Goal: Share content

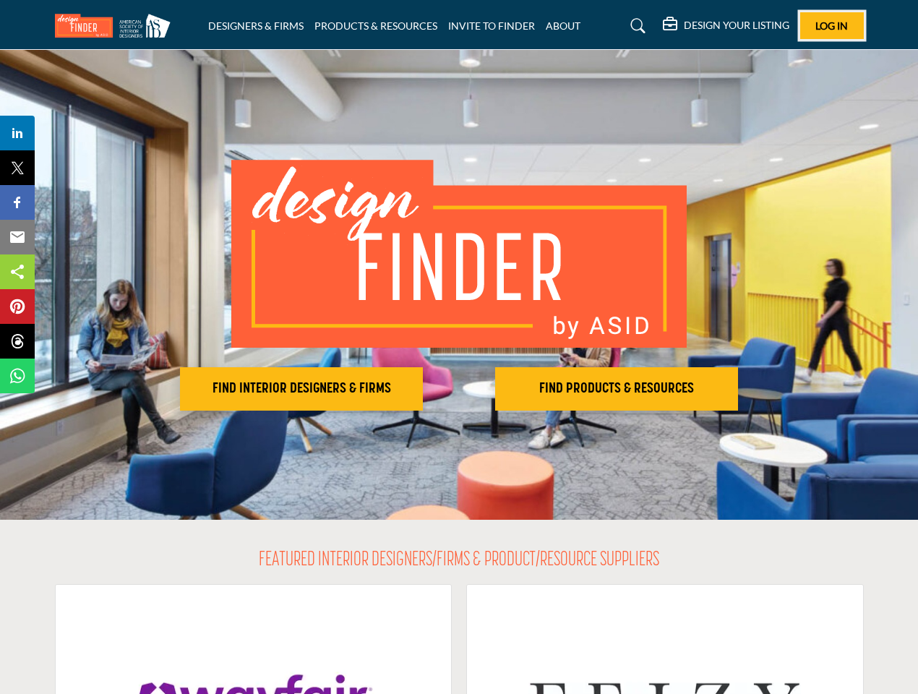
click at [832, 25] on span "Log In" at bounding box center [831, 26] width 33 height 12
click at [301, 389] on h2 "FIND INTERIOR DESIGNERS & FIRMS" at bounding box center [301, 388] width 234 height 17
click at [616, 389] on h2 "FIND PRODUCTS & RESOURCES" at bounding box center [616, 388] width 234 height 17
click at [17, 133] on span "Share" at bounding box center [24, 132] width 41 height 17
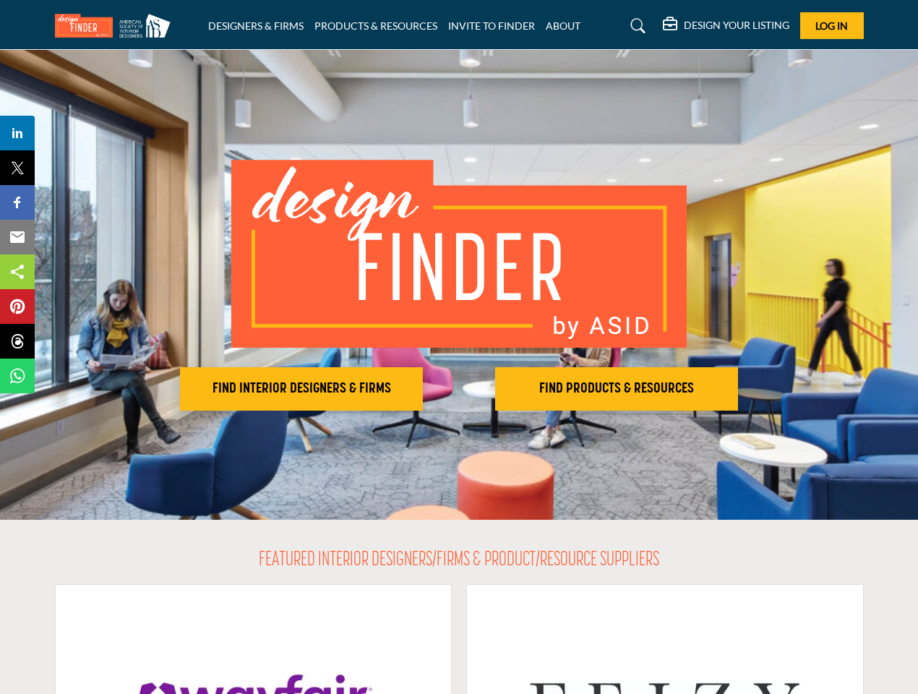
click at [17, 168] on span "Tweet" at bounding box center [24, 167] width 41 height 17
click at [17, 202] on span "Share" at bounding box center [24, 202] width 41 height 17
click at [17, 237] on span "Email" at bounding box center [24, 236] width 40 height 17
